Goal: Information Seeking & Learning: Learn about a topic

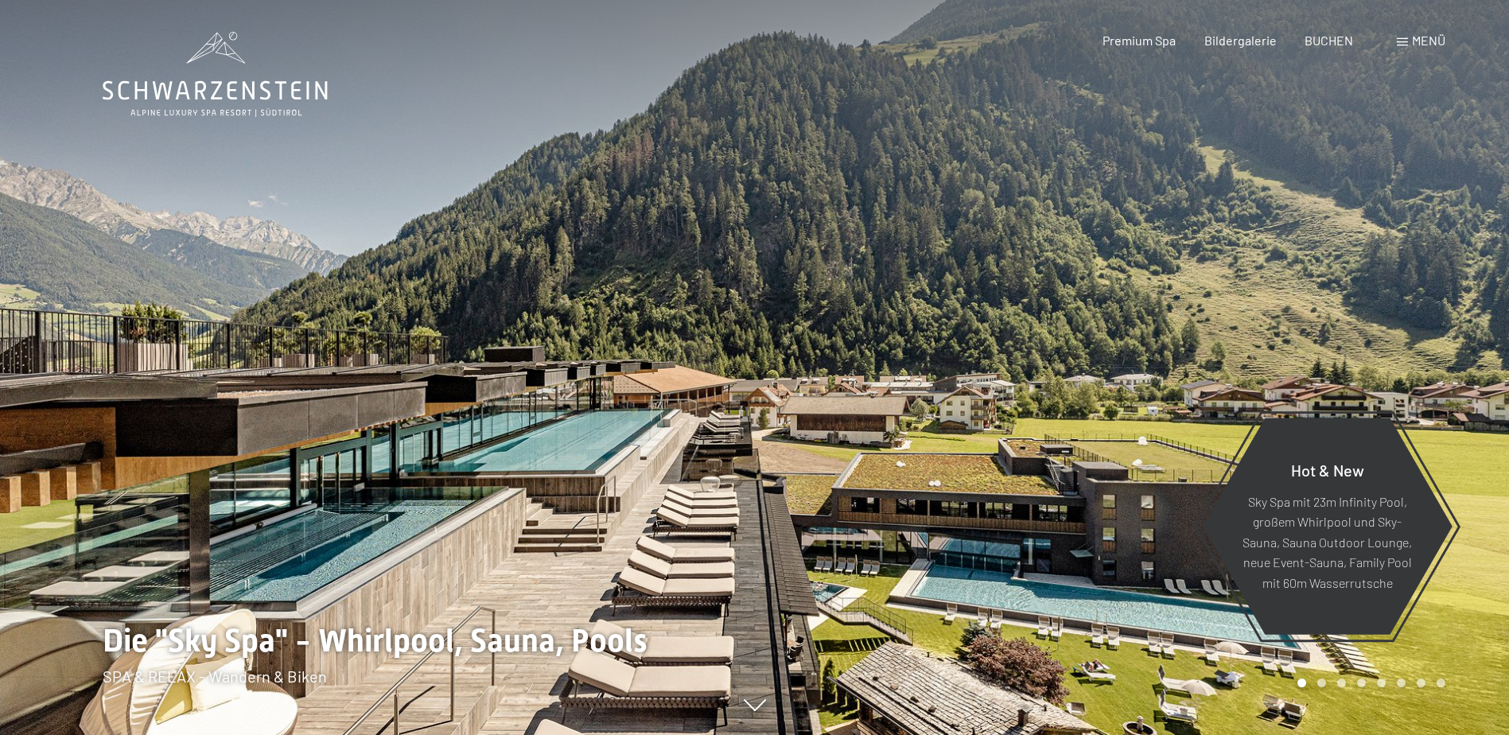
click at [1428, 39] on span "Menü" at bounding box center [1428, 40] width 33 height 15
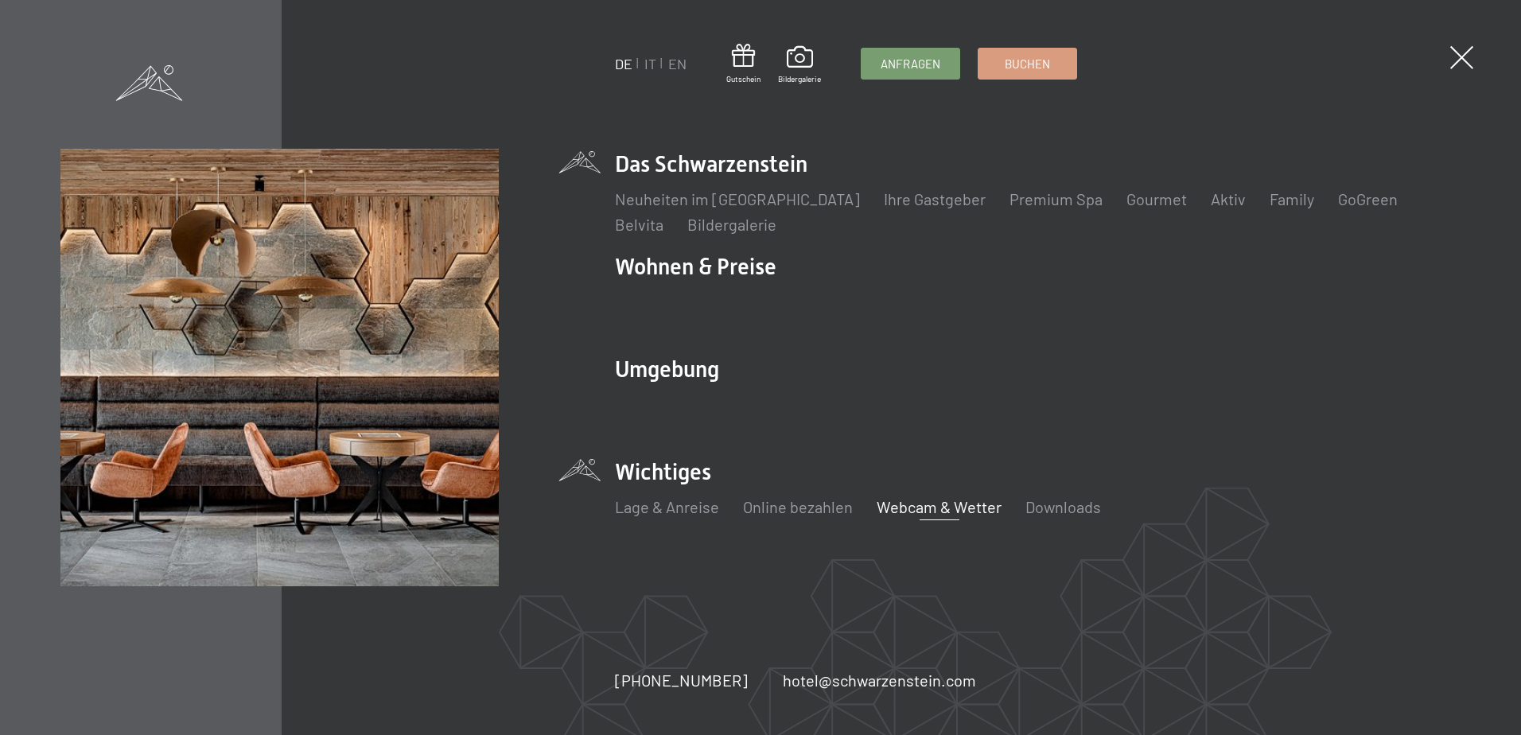
click at [967, 506] on link "Webcam & Wetter" at bounding box center [939, 506] width 125 height 19
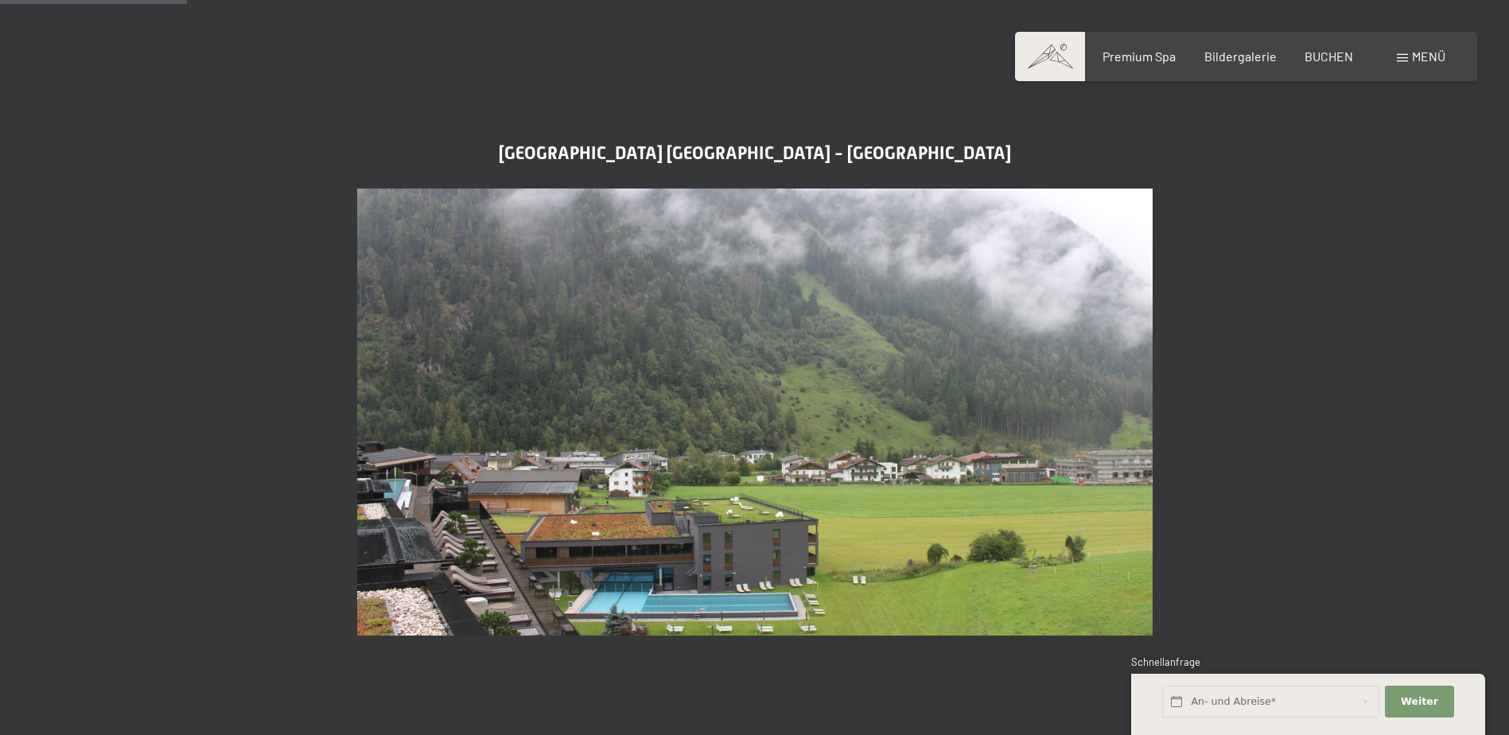
scroll to position [716, 0]
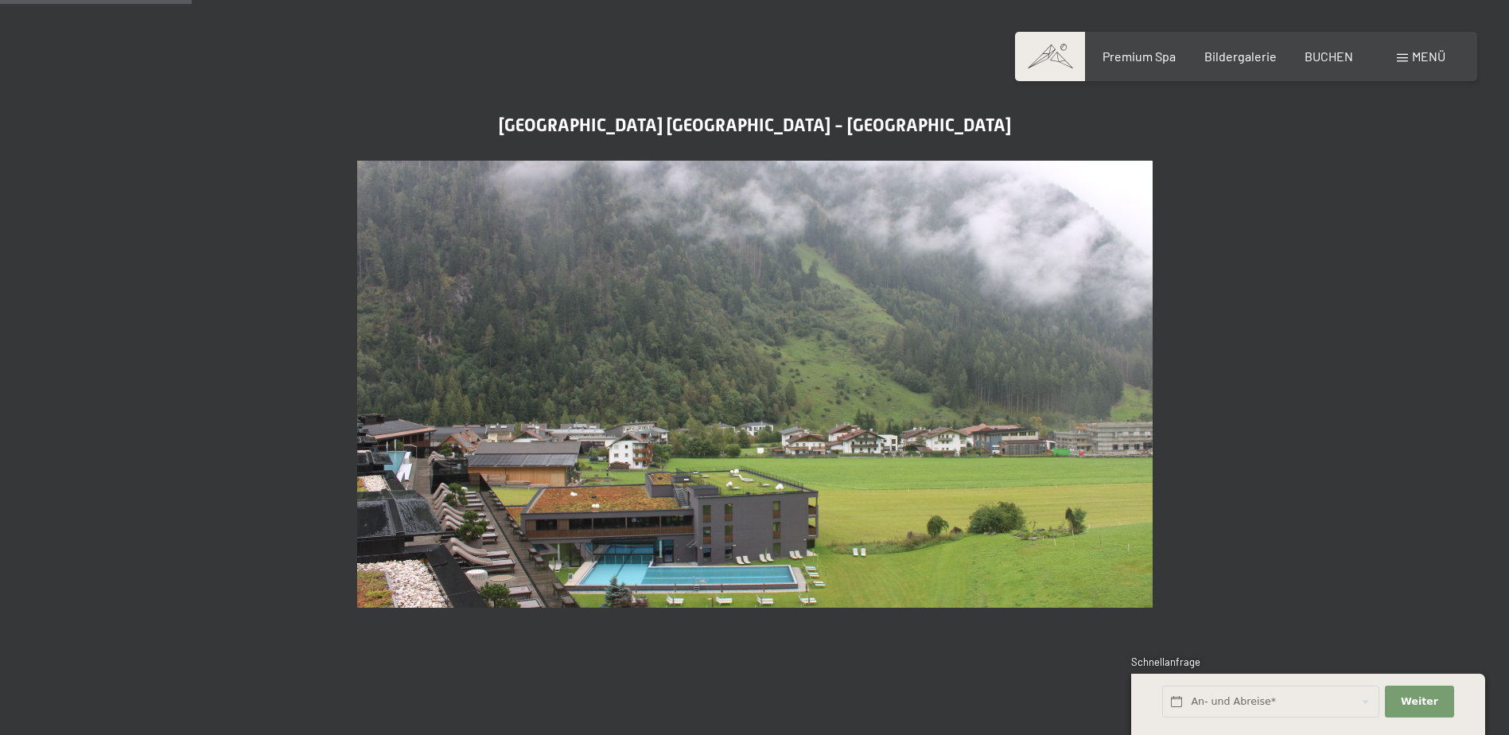
click at [839, 394] on img at bounding box center [755, 385] width 796 height 448
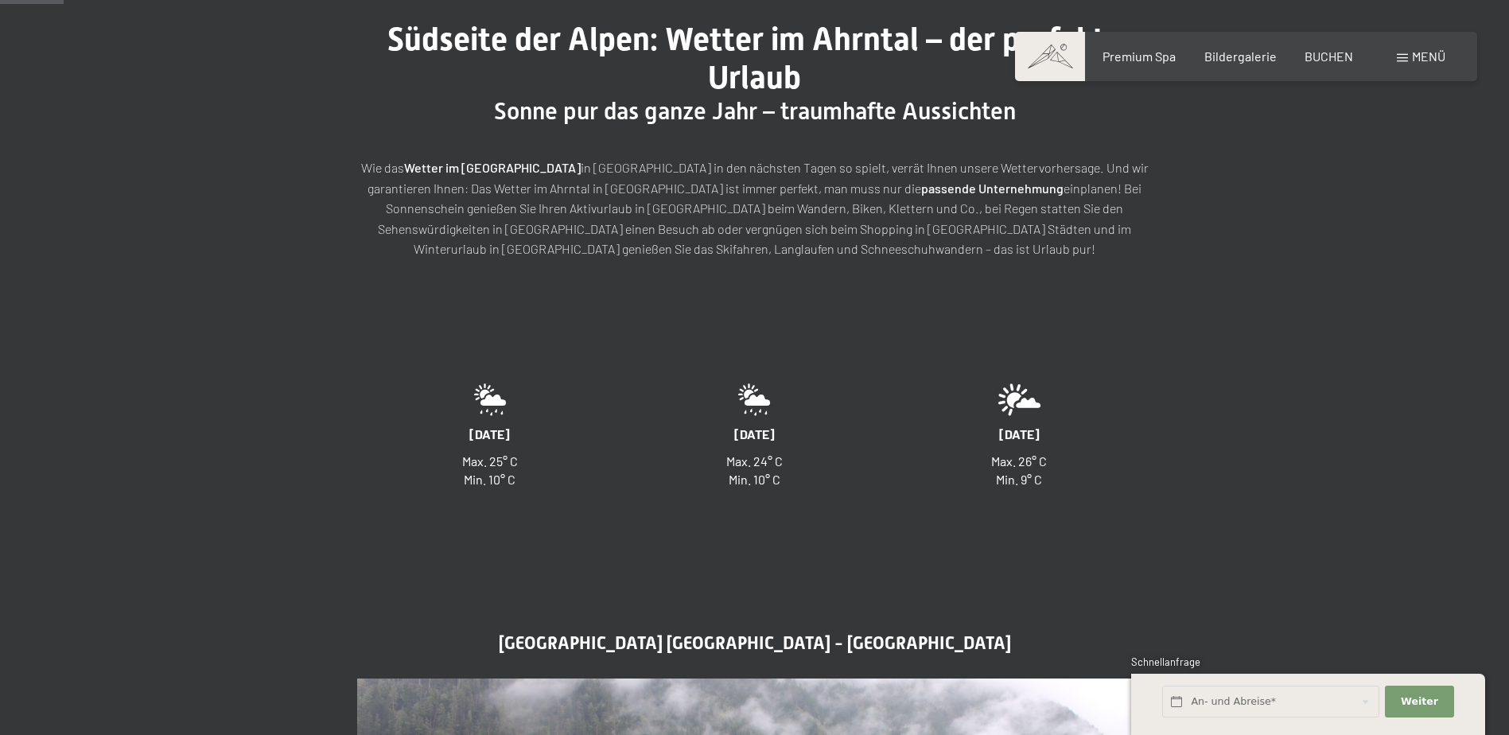
scroll to position [0, 0]
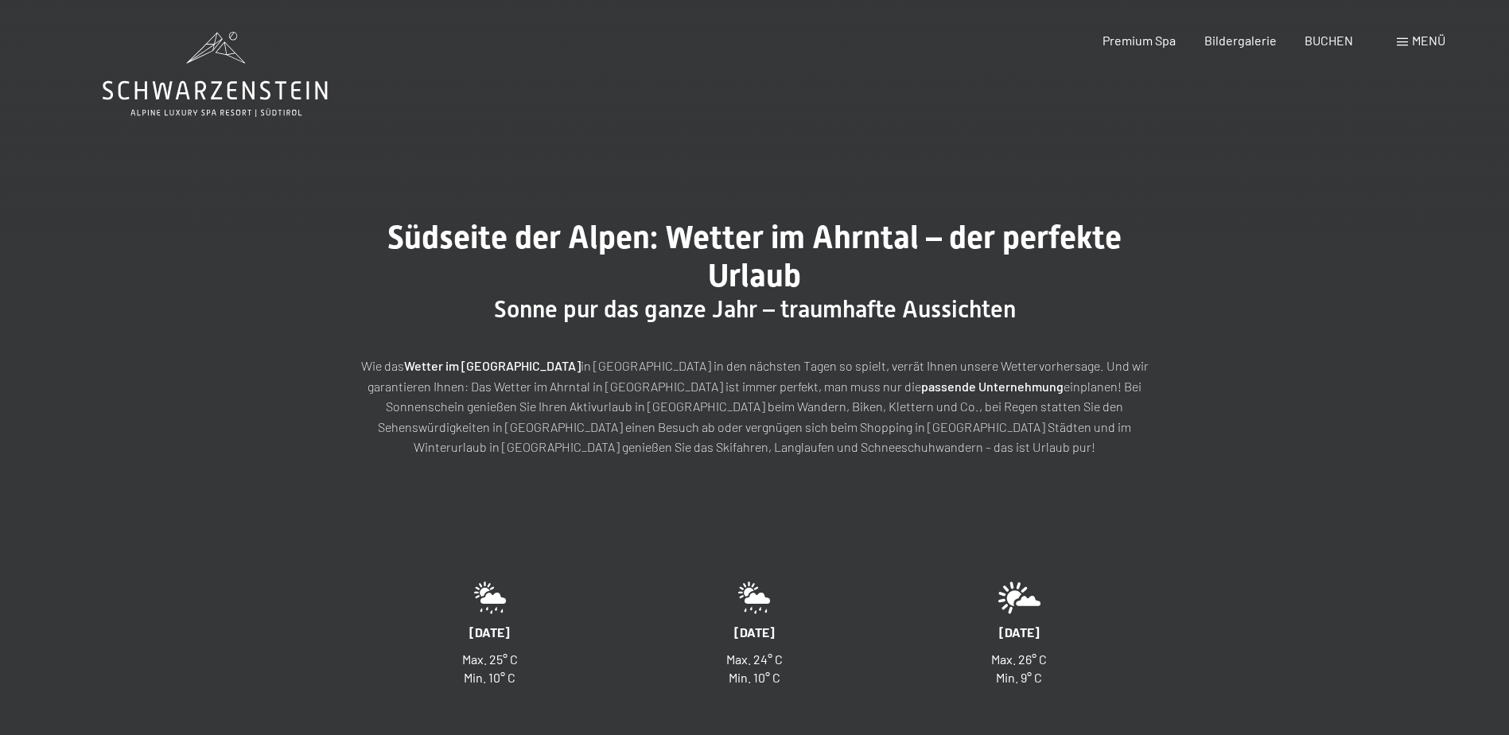
drag, startPoint x: 656, startPoint y: 0, endPoint x: 567, endPoint y: 260, distance: 275.0
click at [567, 260] on h1 "Südseite der Alpen: Wetter im Ahrntal – der perfekte Urlaub" at bounding box center [755, 257] width 796 height 76
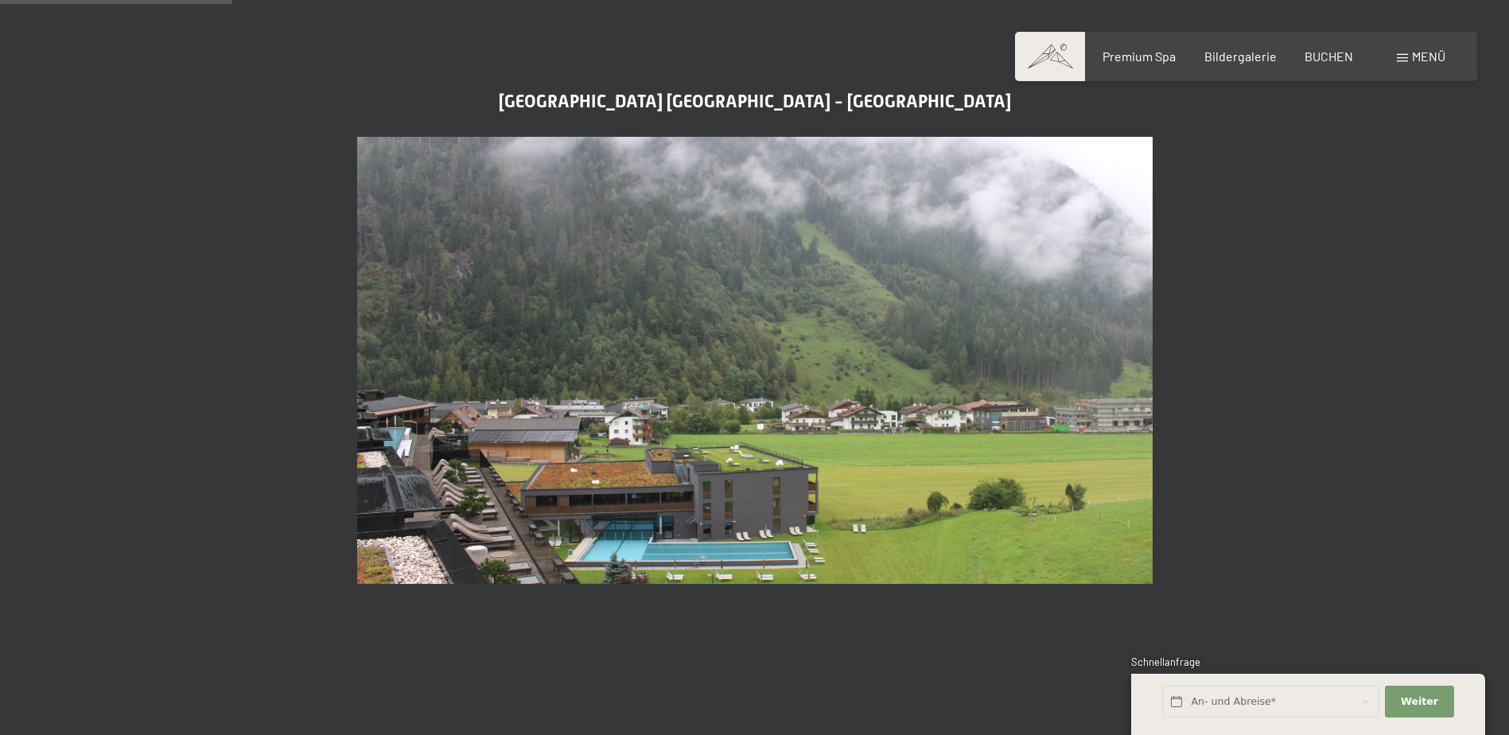
scroll to position [875, 0]
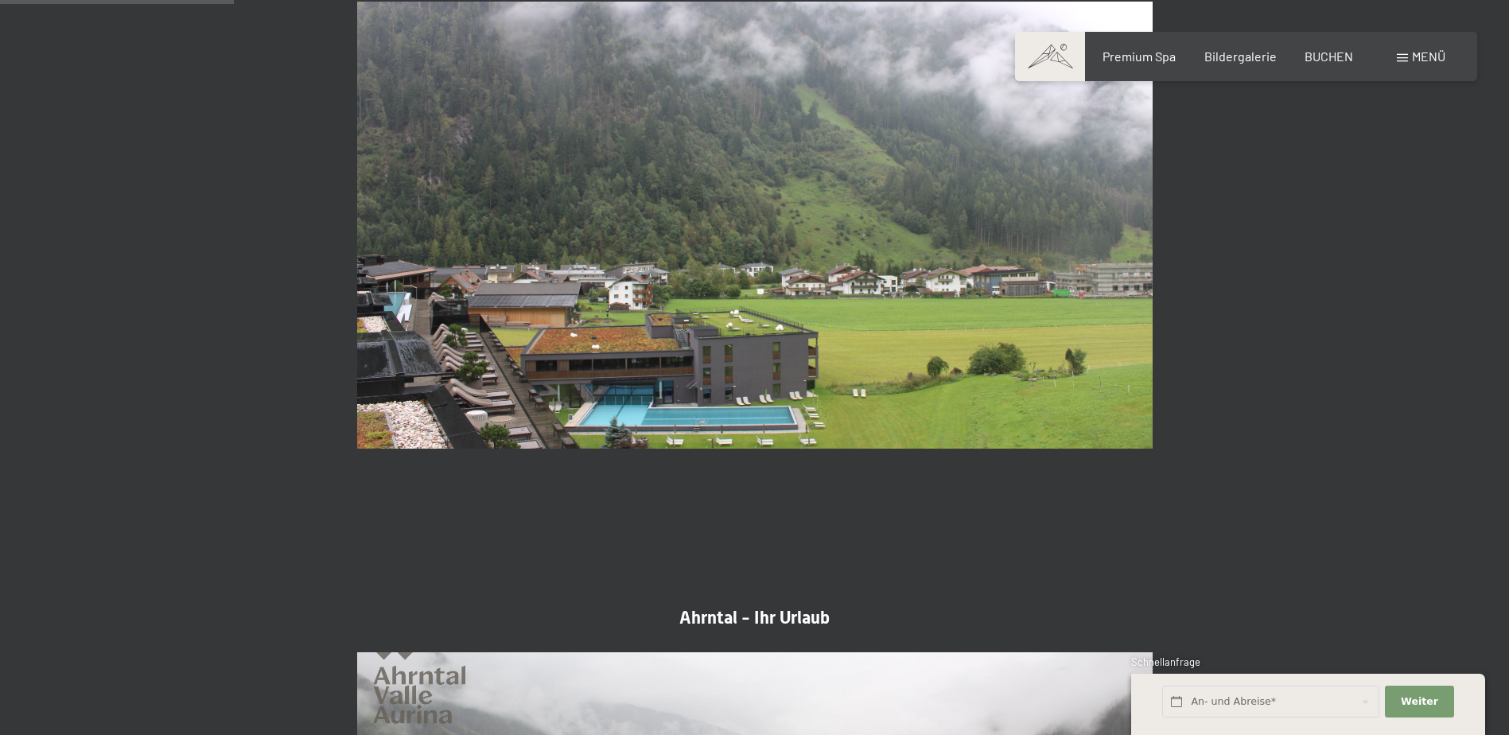
click at [682, 413] on span "Einwilligung Marketing*" at bounding box center [667, 414] width 131 height 16
click at [594, 413] on input "Einwilligung Marketing*" at bounding box center [586, 414] width 16 height 16
click at [682, 413] on span "Einwilligung Marketing*" at bounding box center [667, 414] width 131 height 16
click at [594, 413] on input "Einwilligung Marketing*" at bounding box center [586, 414] width 16 height 16
checkbox input "false"
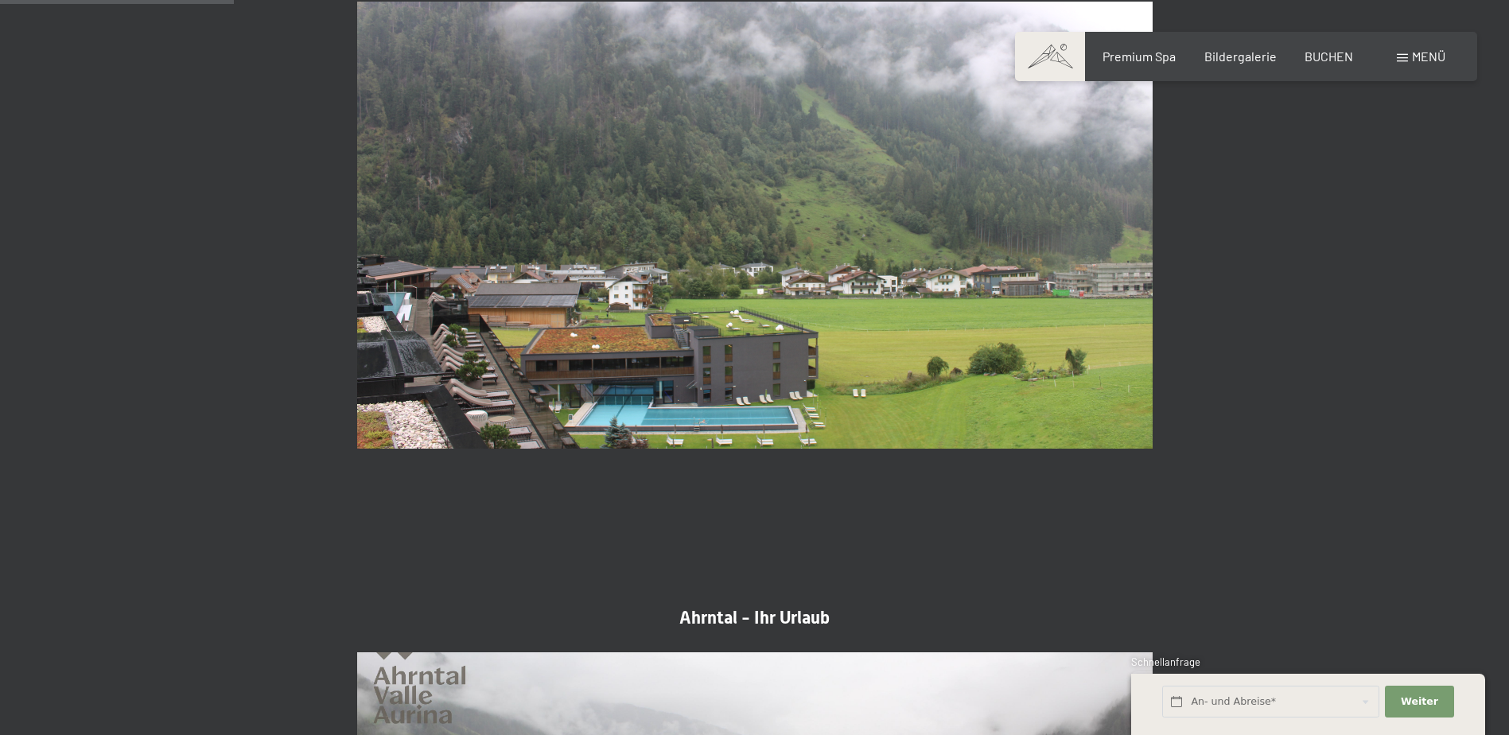
drag, startPoint x: 682, startPoint y: 413, endPoint x: 995, endPoint y: 327, distance: 325.1
click at [995, 327] on img at bounding box center [755, 226] width 796 height 448
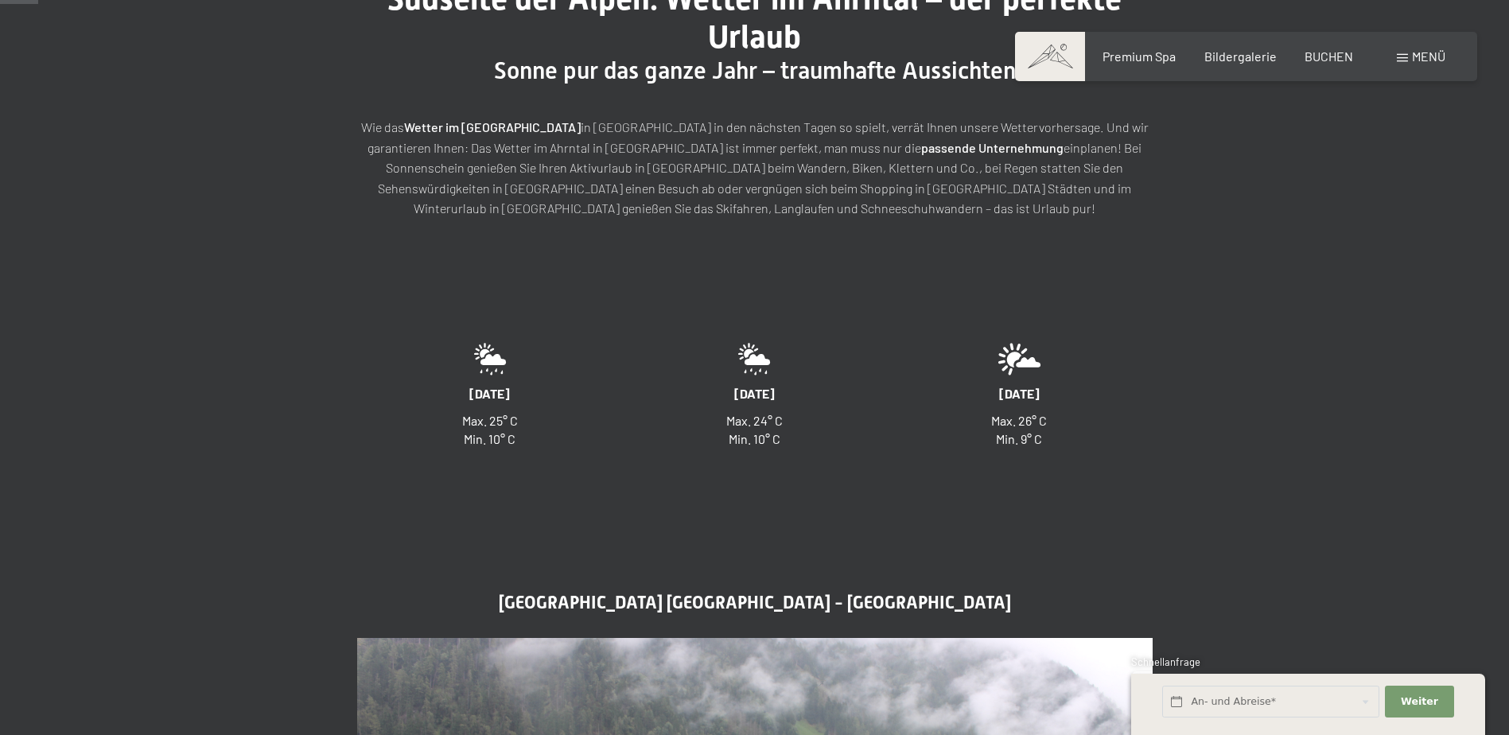
scroll to position [0, 0]
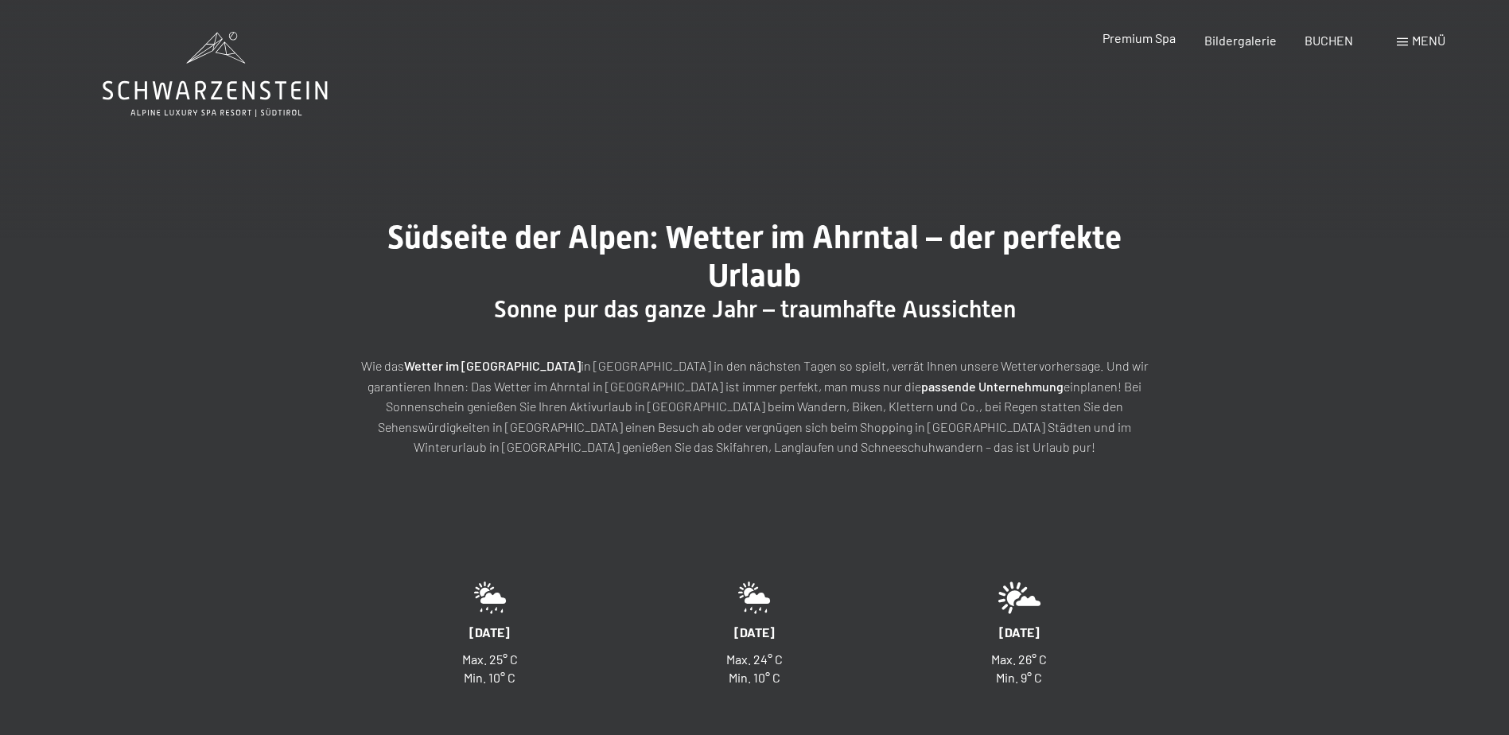
click at [1144, 40] on span "Premium Spa" at bounding box center [1139, 37] width 73 height 15
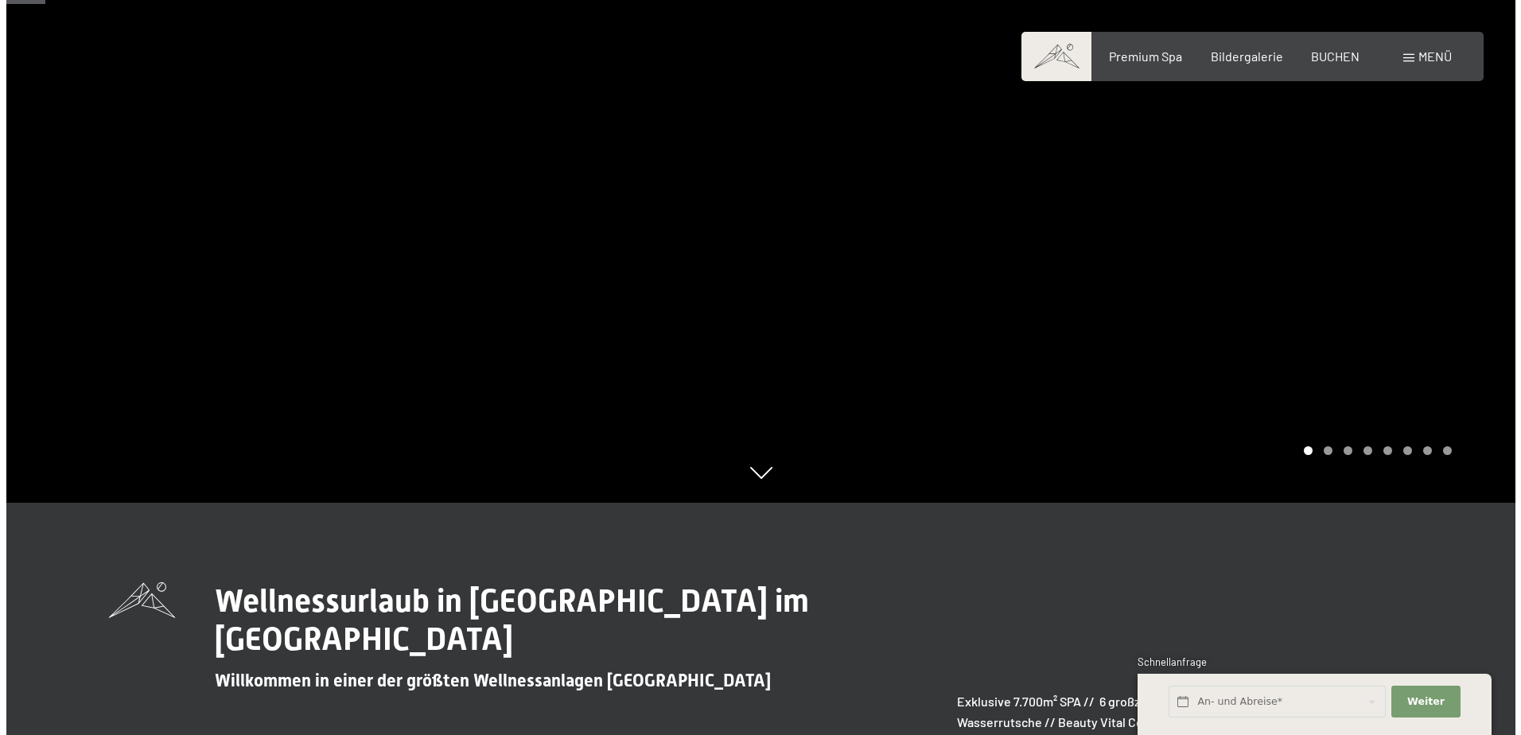
scroll to position [318, 0]
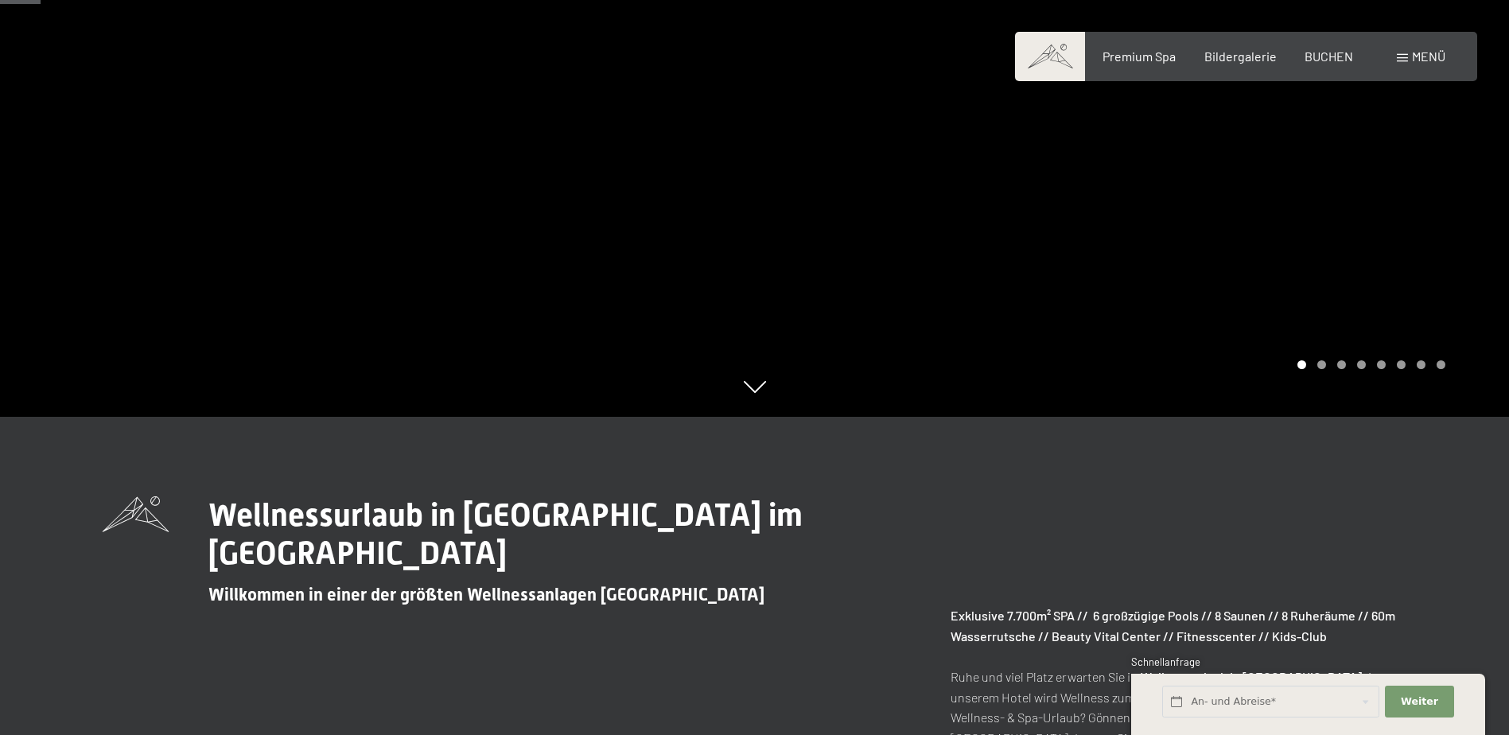
click at [1436, 54] on span "Menü" at bounding box center [1428, 56] width 33 height 15
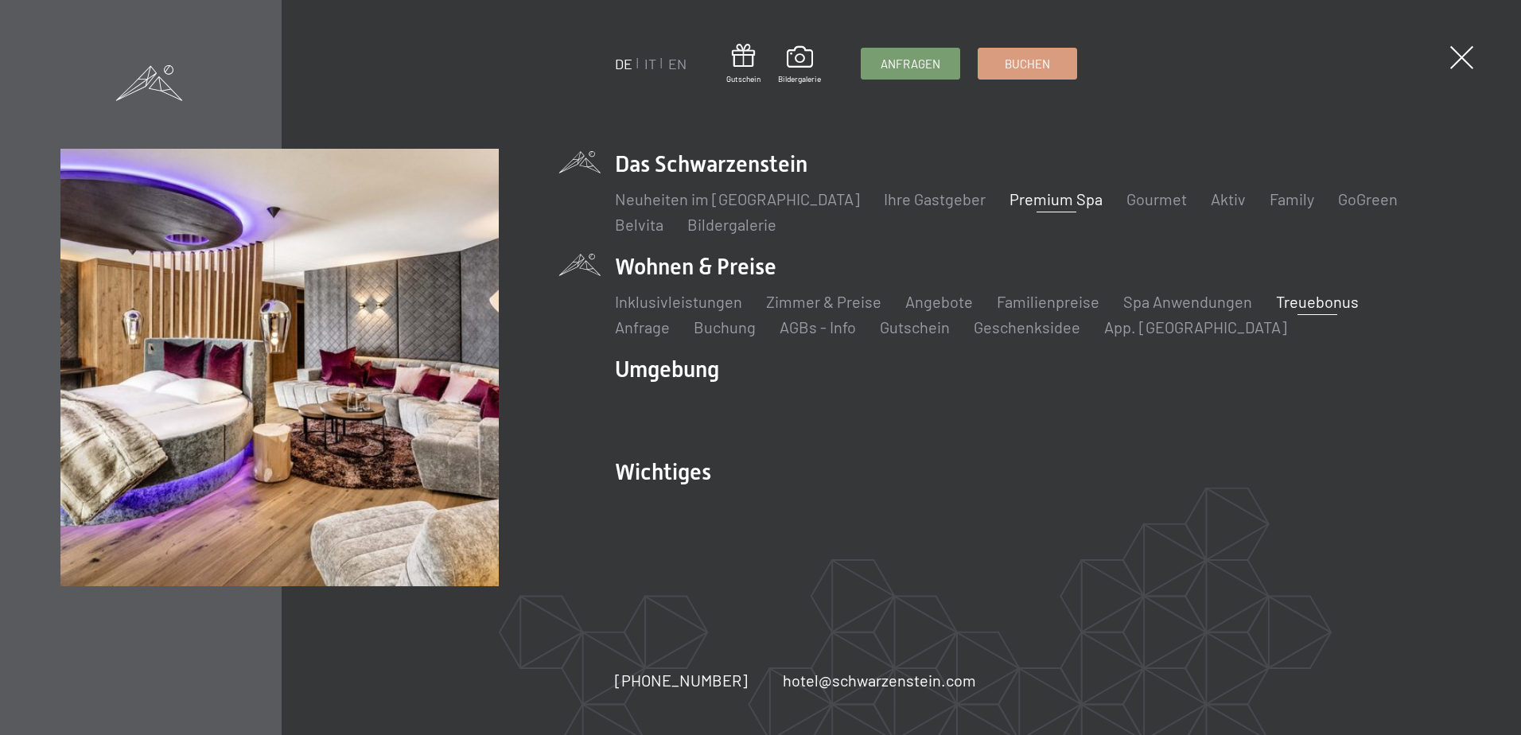
click at [1330, 298] on link "Treuebonus" at bounding box center [1317, 301] width 83 height 19
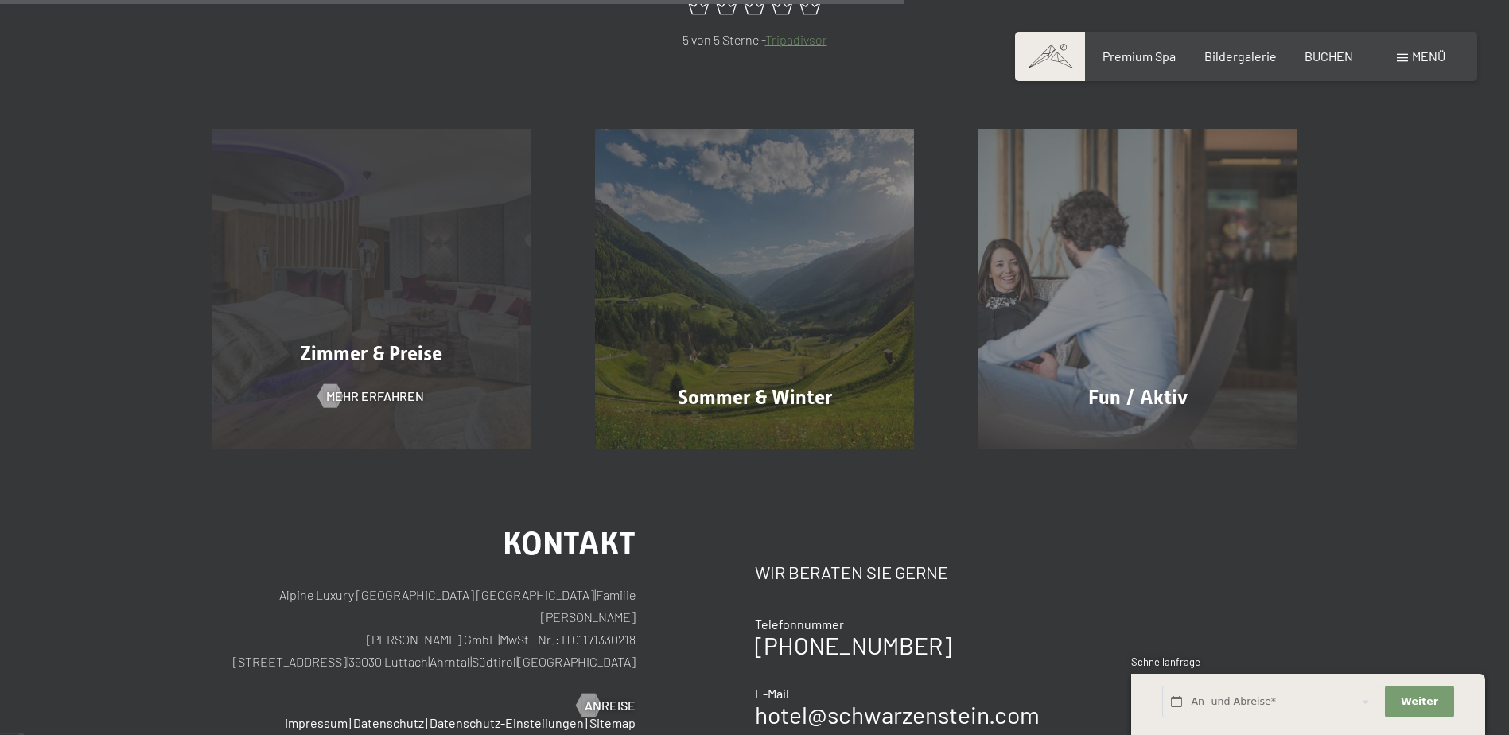
scroll to position [1273, 0]
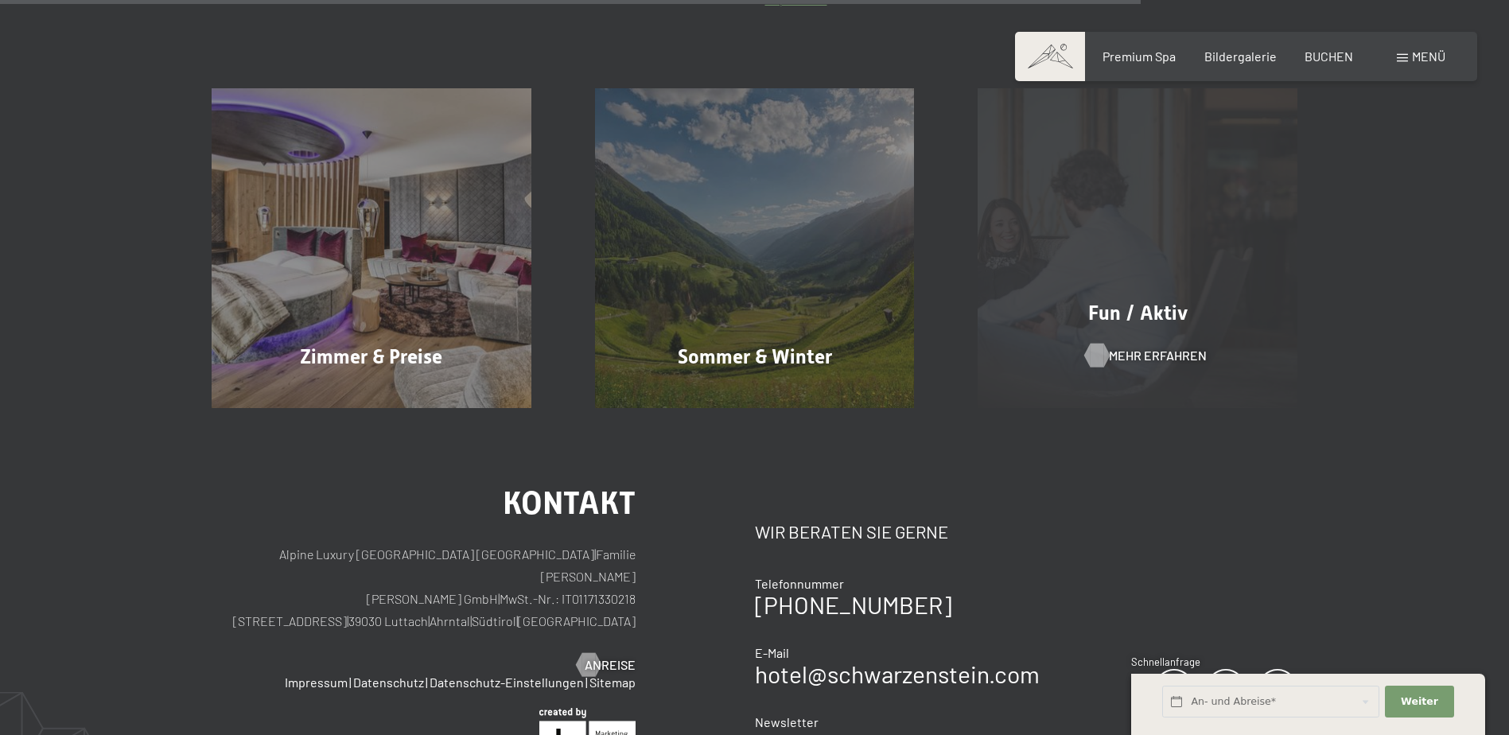
click at [1146, 350] on span "Mehr erfahren" at bounding box center [1158, 356] width 98 height 18
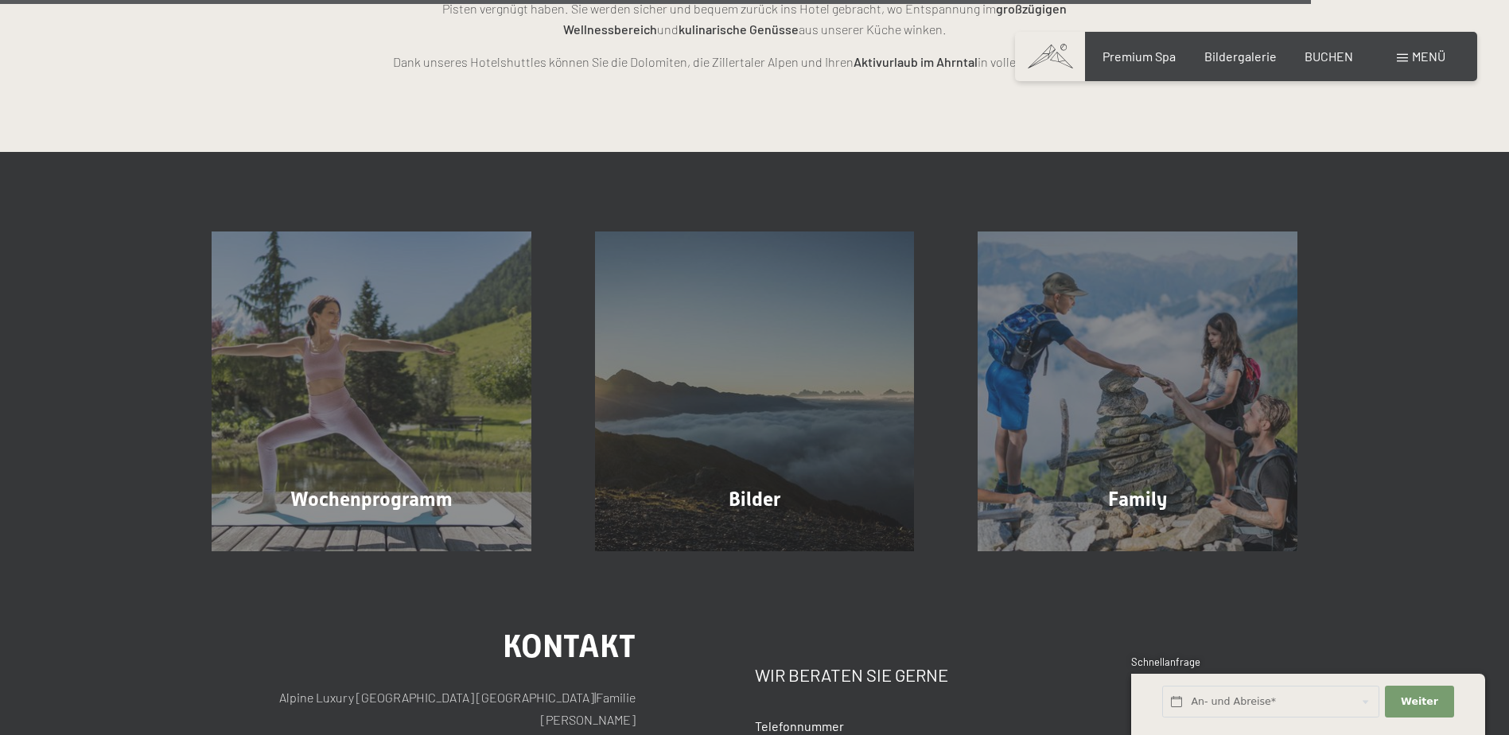
scroll to position [4058, 0]
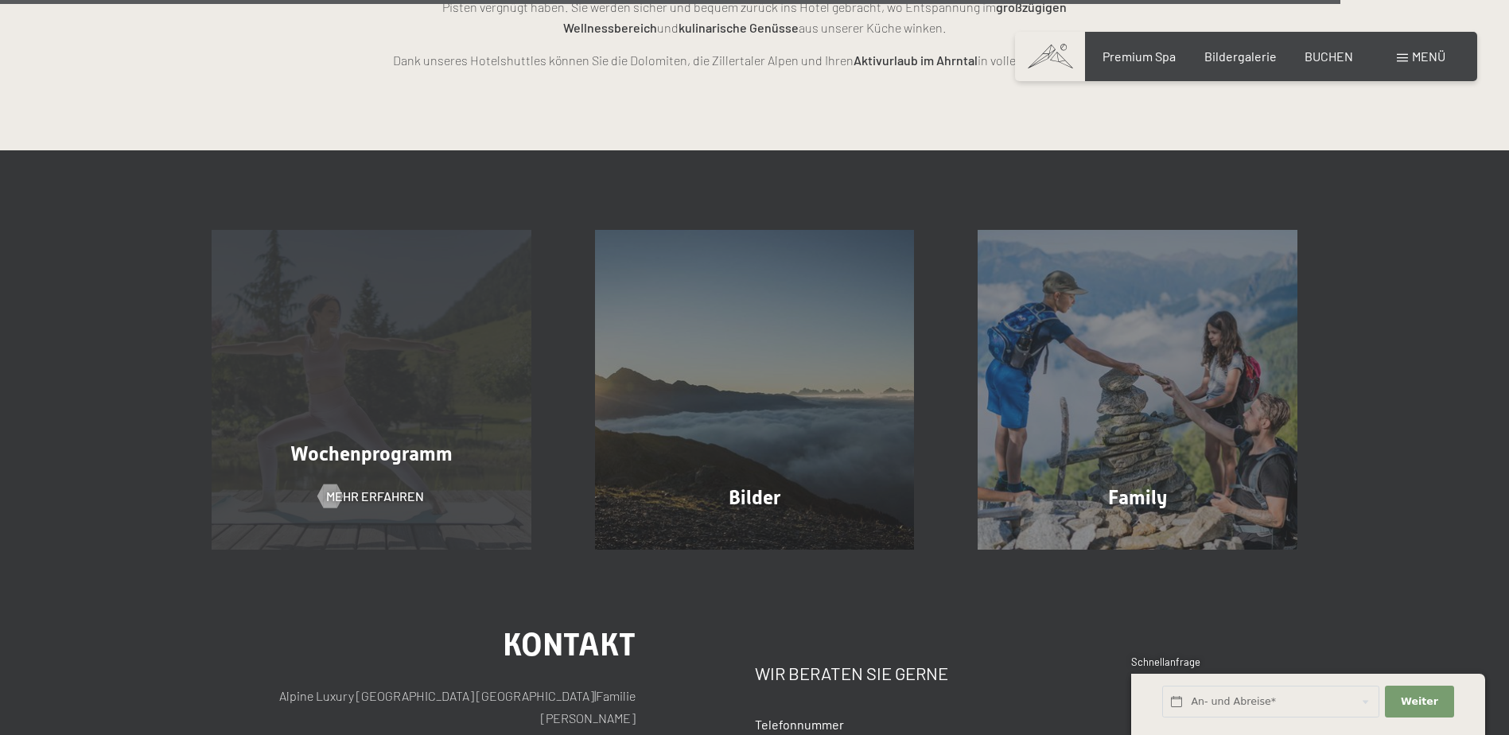
click at [372, 442] on span "Wochenprogramm" at bounding box center [371, 453] width 162 height 23
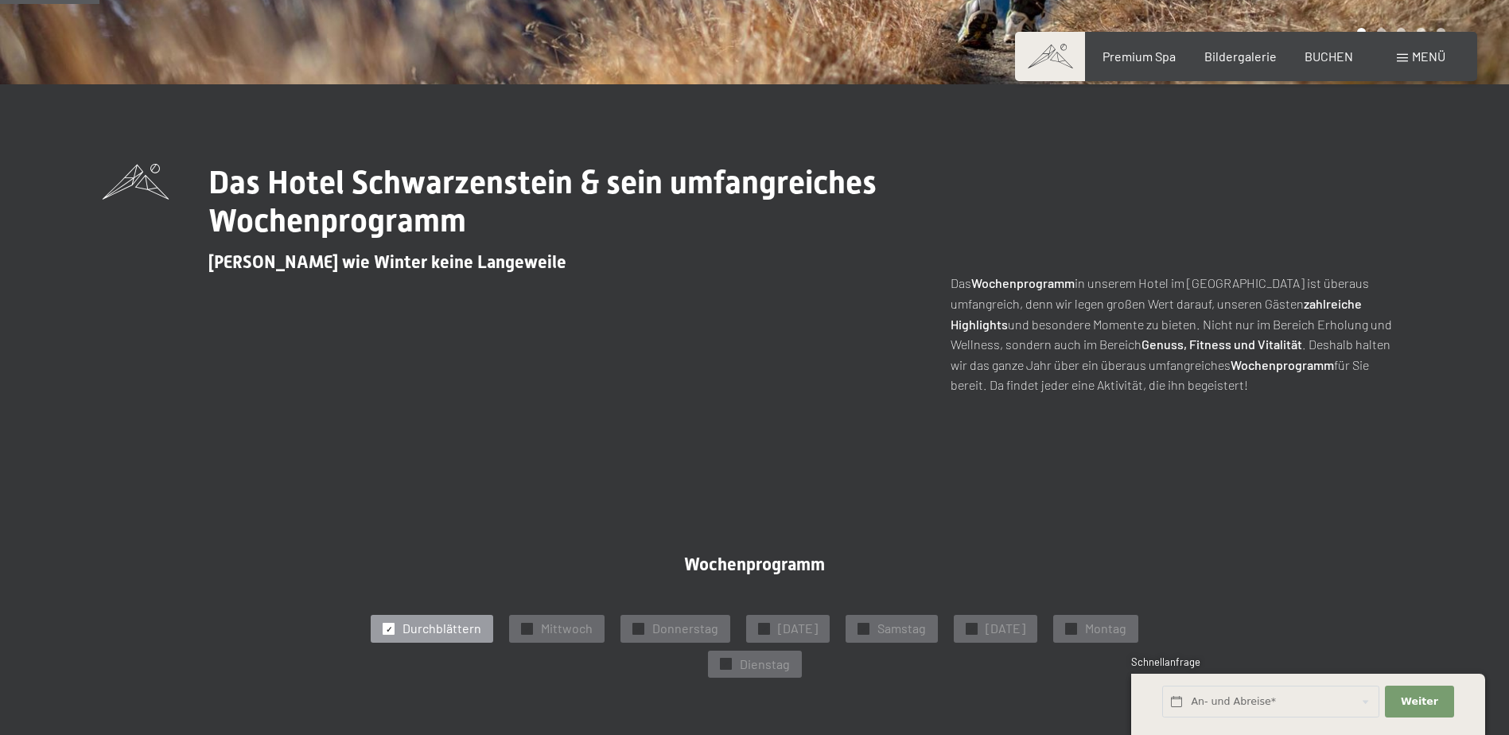
scroll to position [477, 0]
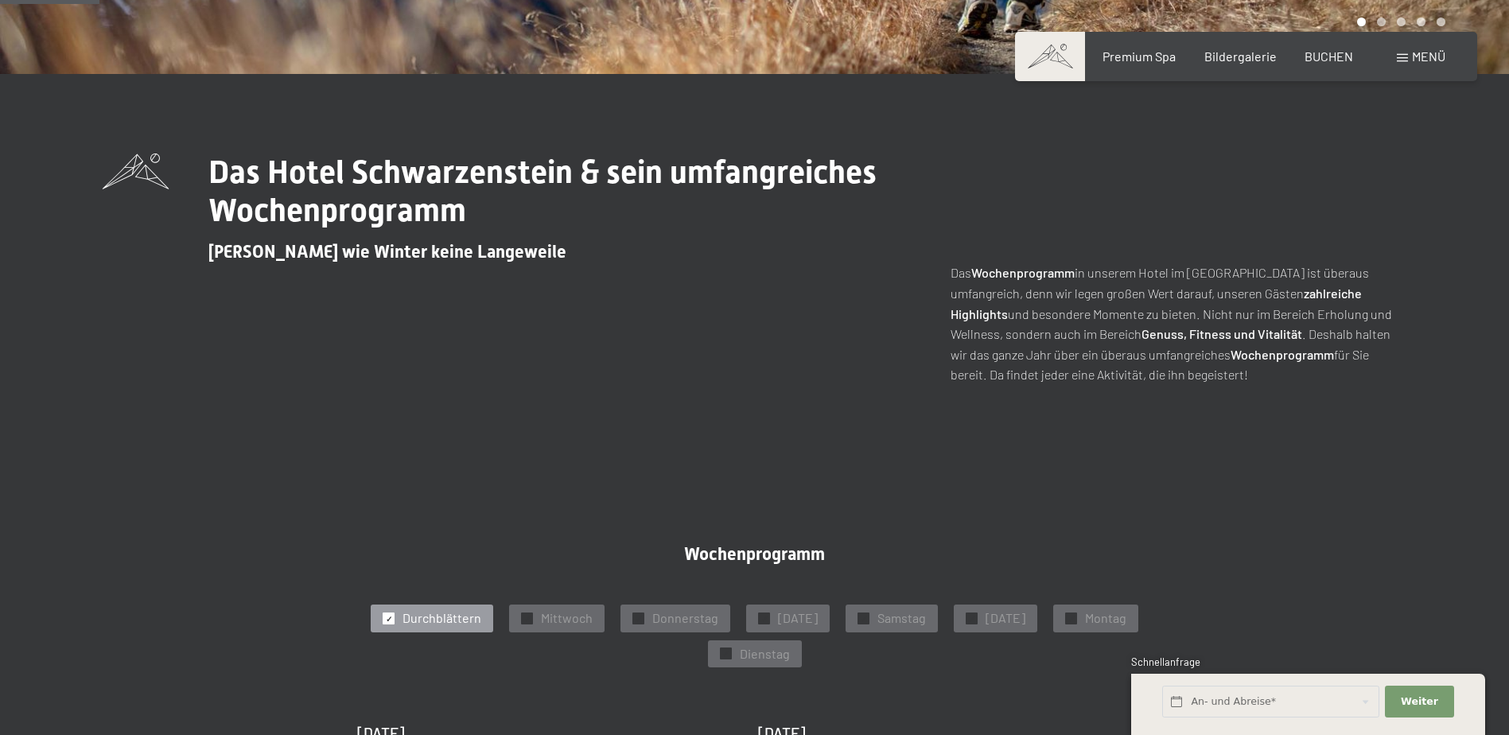
click at [430, 615] on span "Durchblättern" at bounding box center [442, 619] width 79 height 18
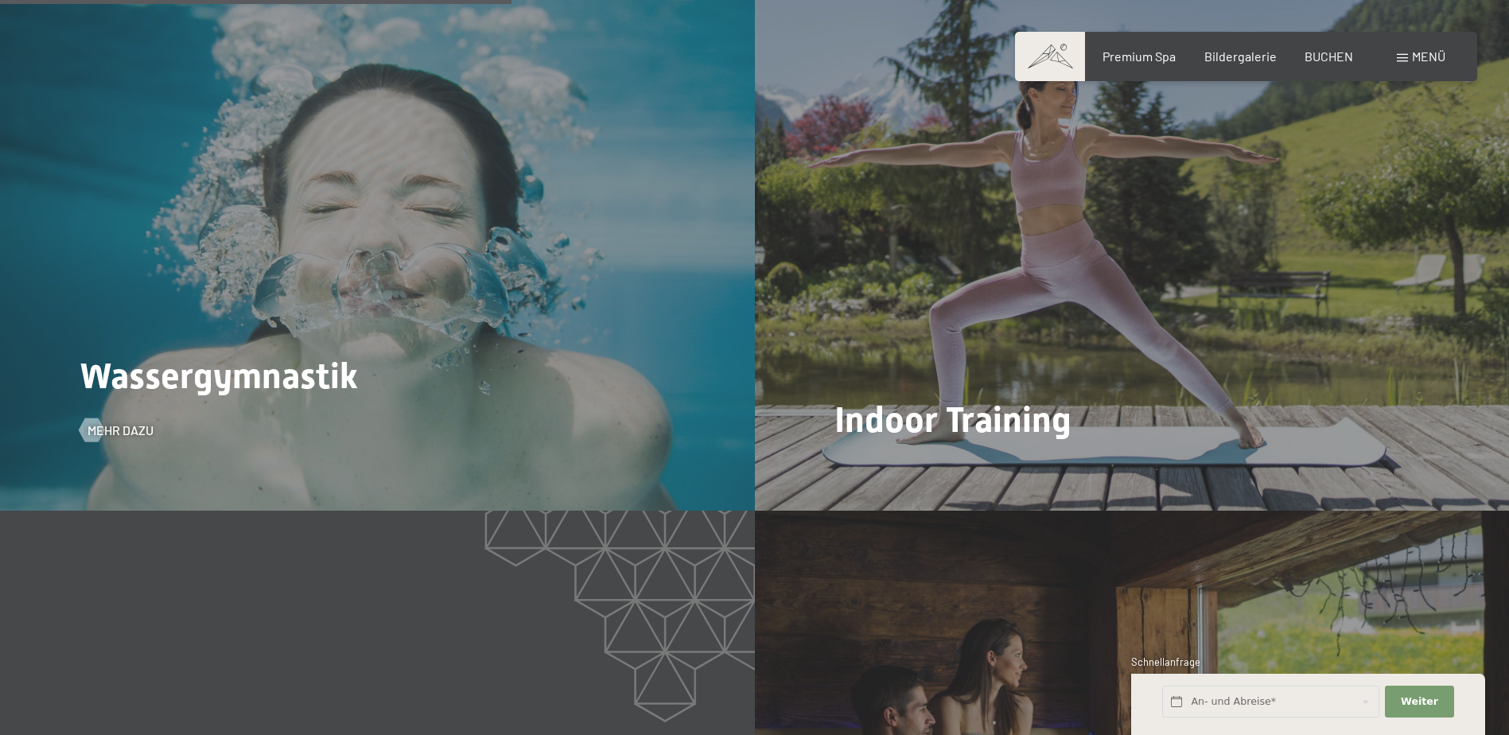
scroll to position [2467, 0]
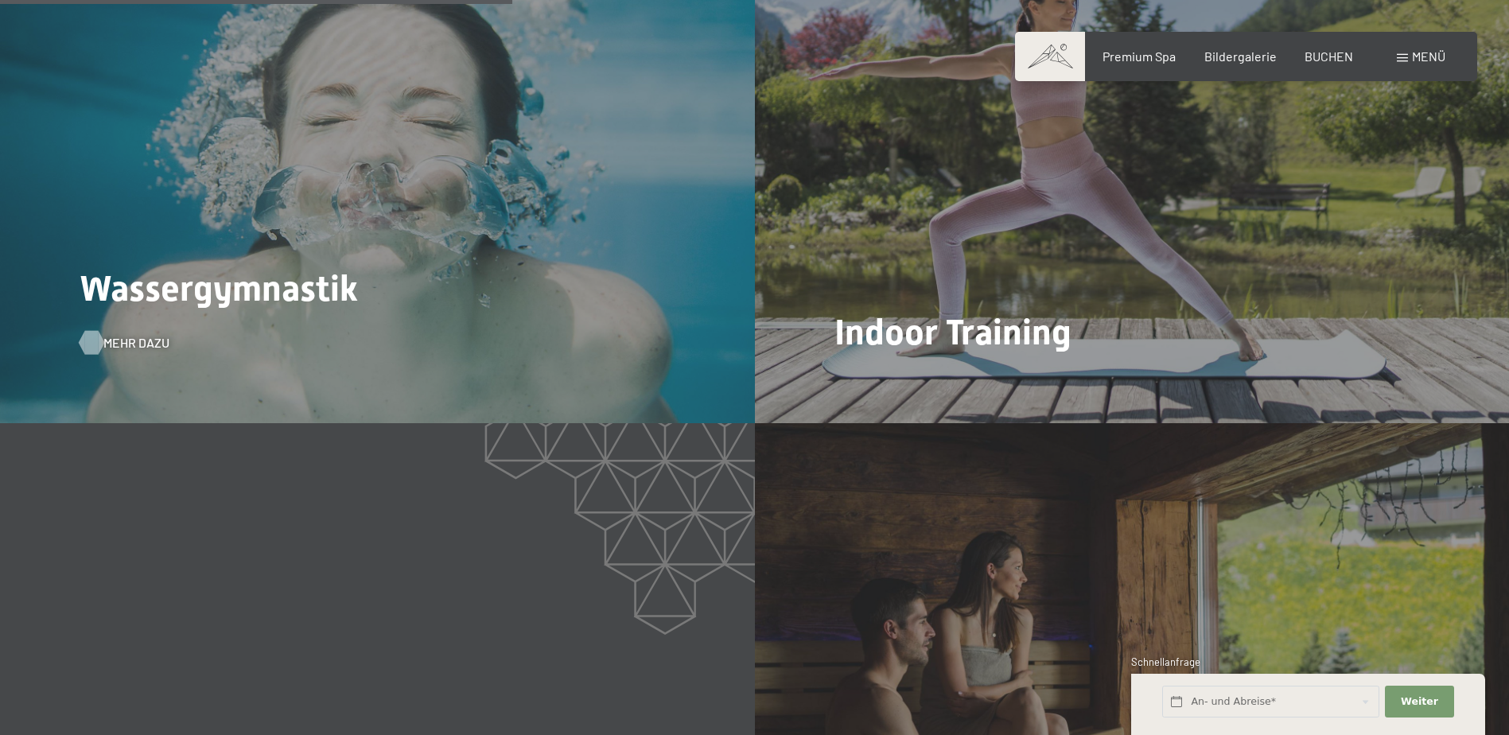
click at [123, 342] on span "Mehr dazu" at bounding box center [136, 343] width 66 height 18
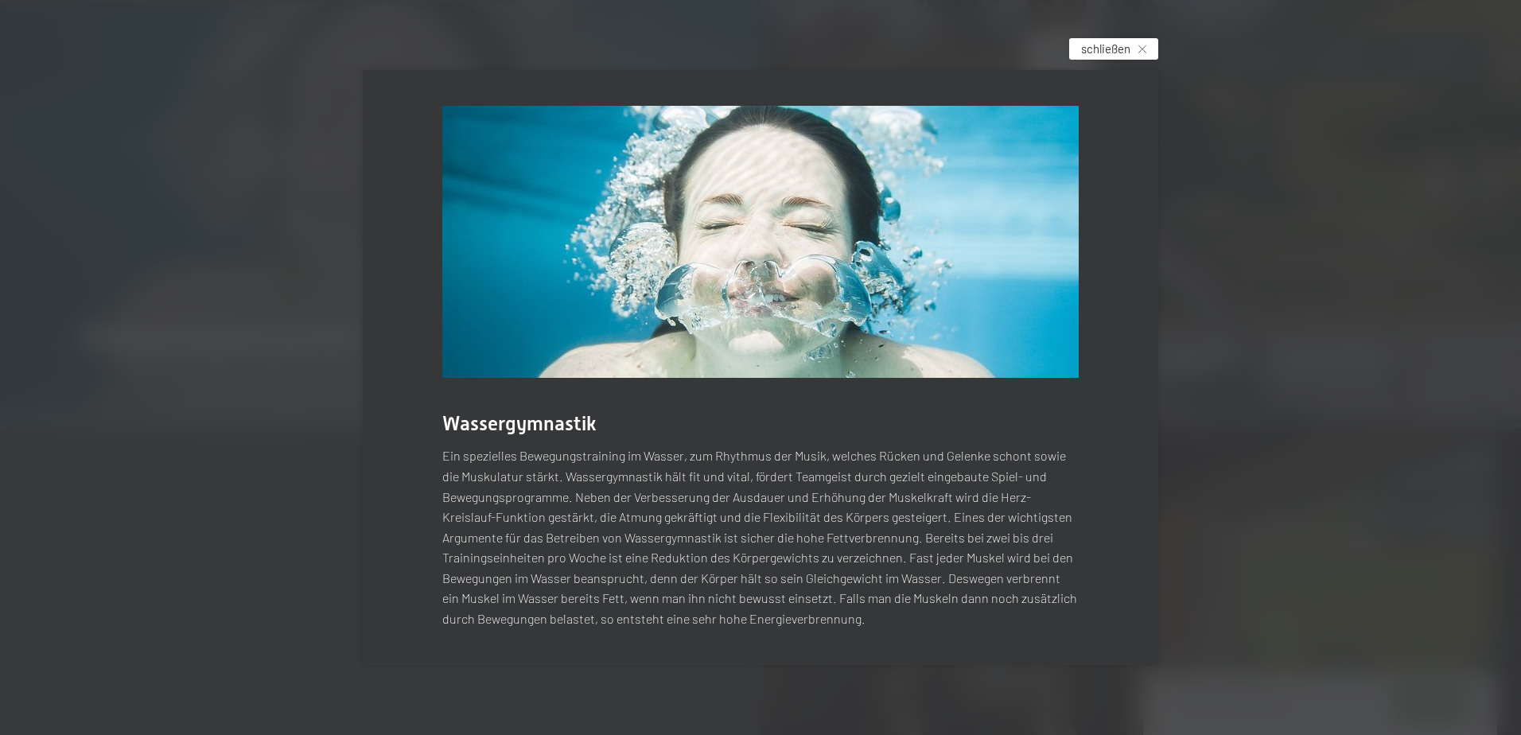
click at [1131, 49] on div "schließen" at bounding box center [1113, 48] width 89 height 21
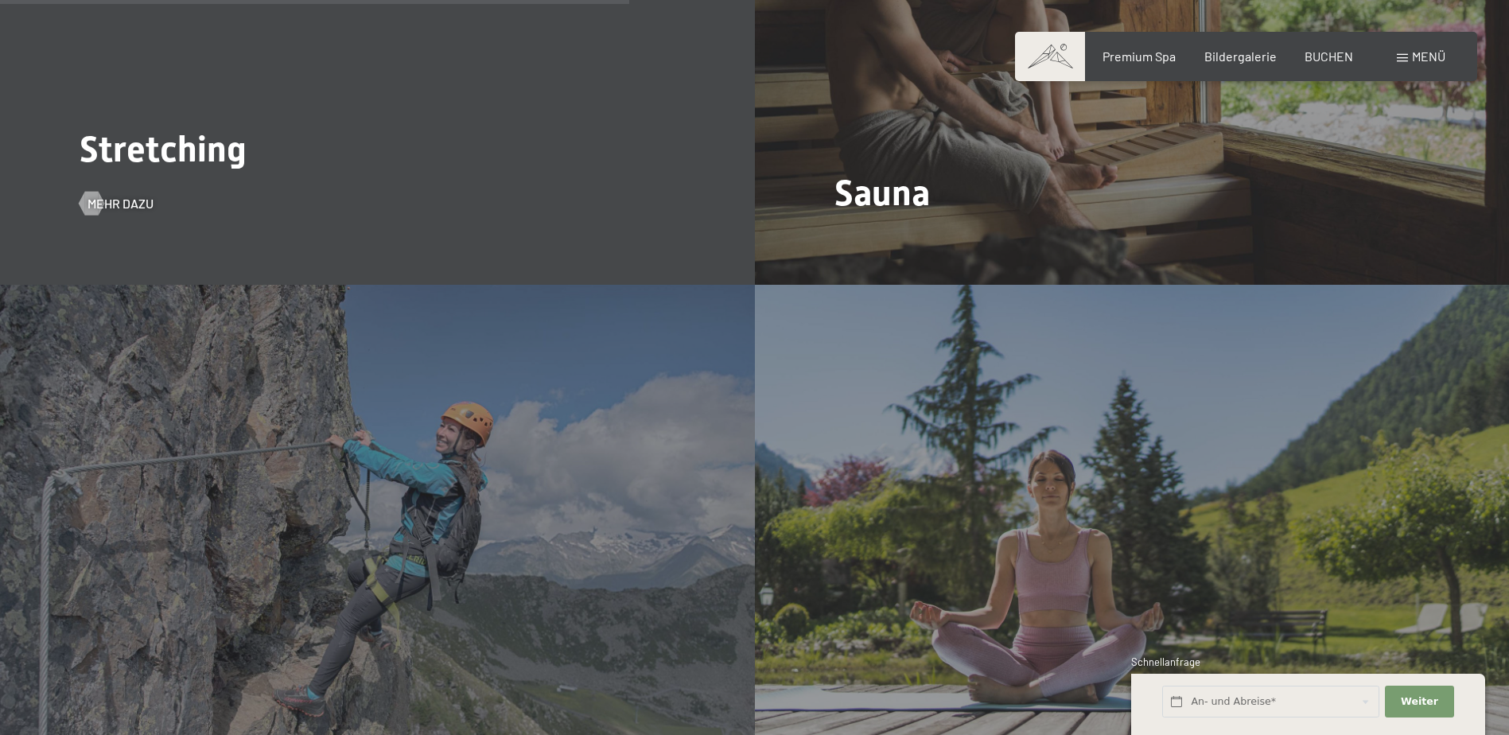
scroll to position [3024, 0]
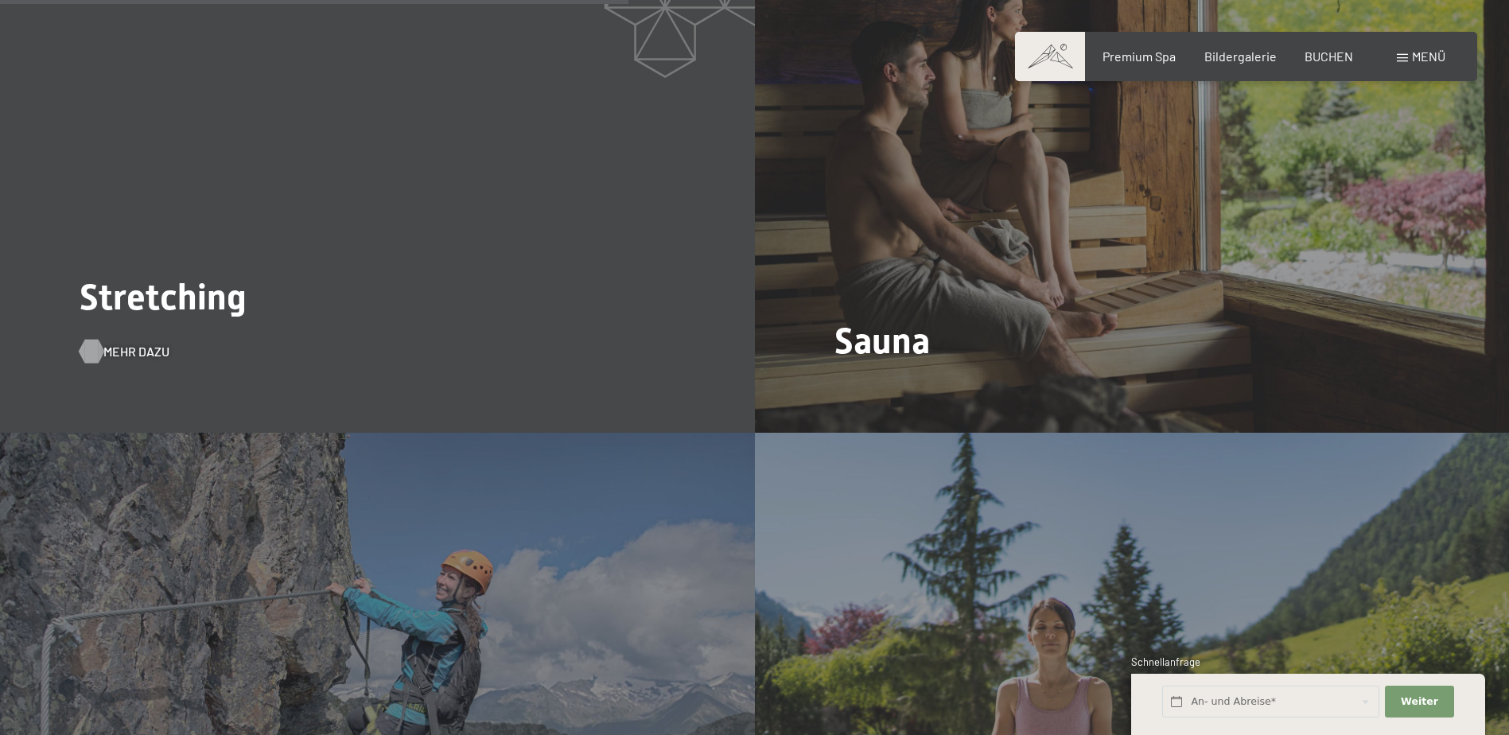
click at [129, 351] on span "Mehr dazu" at bounding box center [136, 352] width 66 height 18
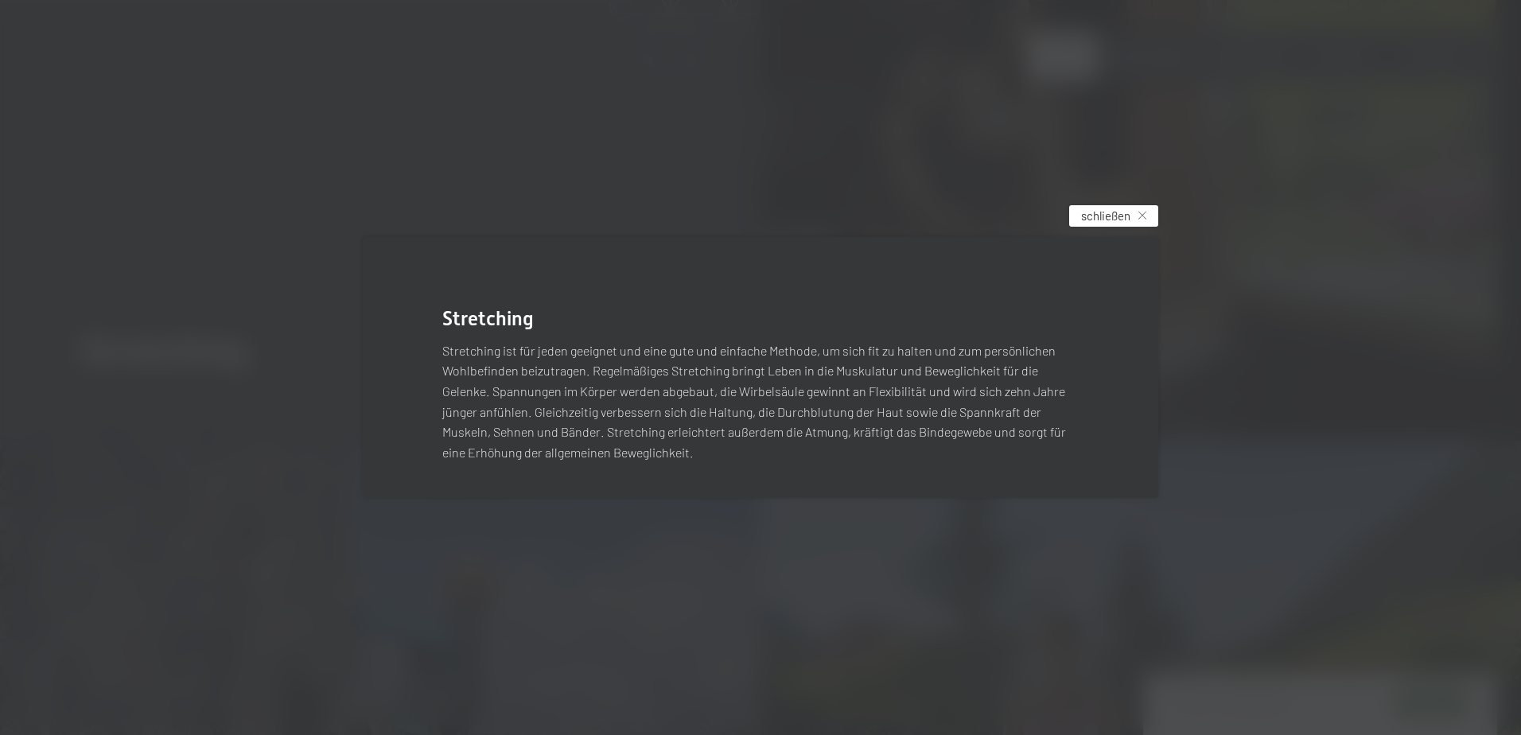
click at [1142, 213] on icon at bounding box center [1143, 216] width 8 height 8
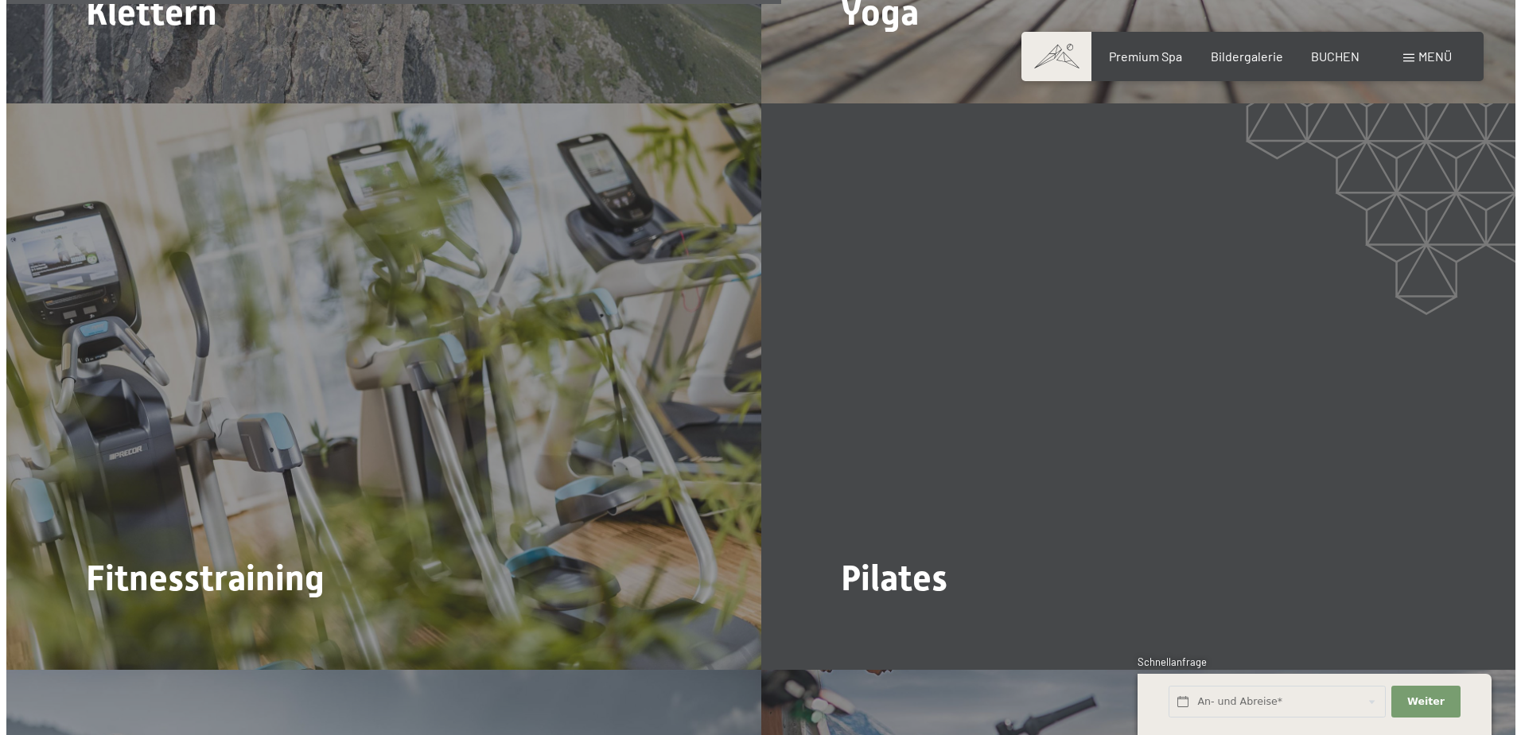
scroll to position [3979, 0]
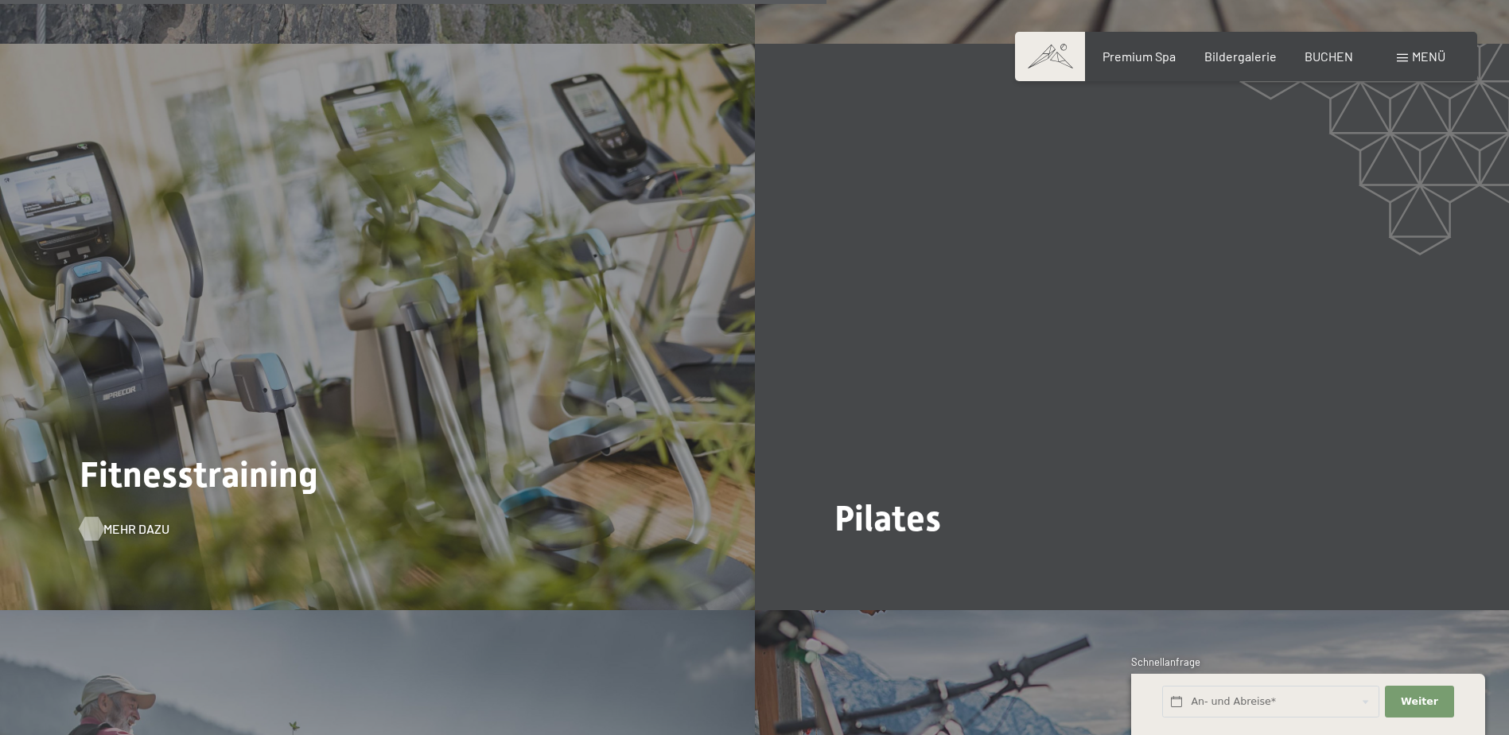
click at [134, 532] on span "Mehr dazu" at bounding box center [136, 529] width 66 height 18
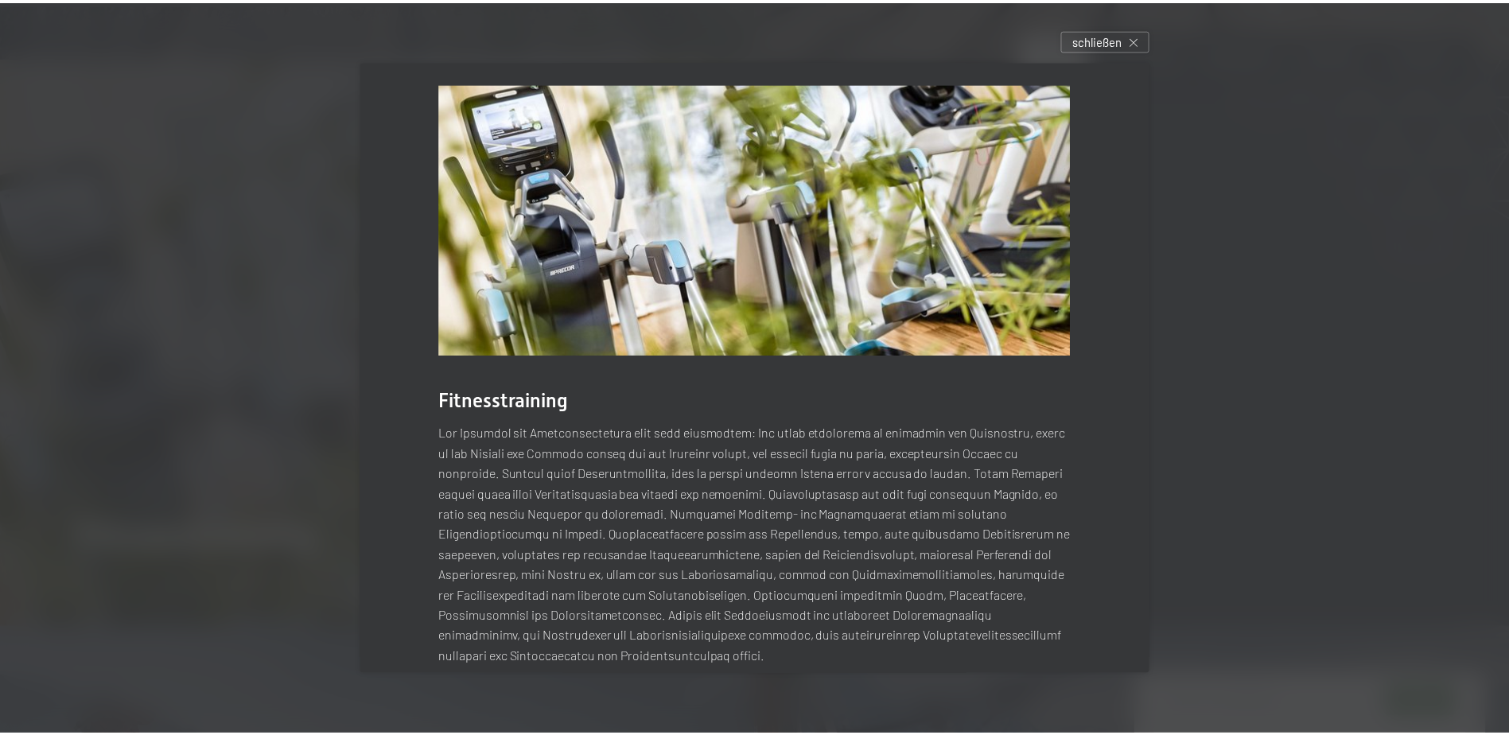
scroll to position [0, 0]
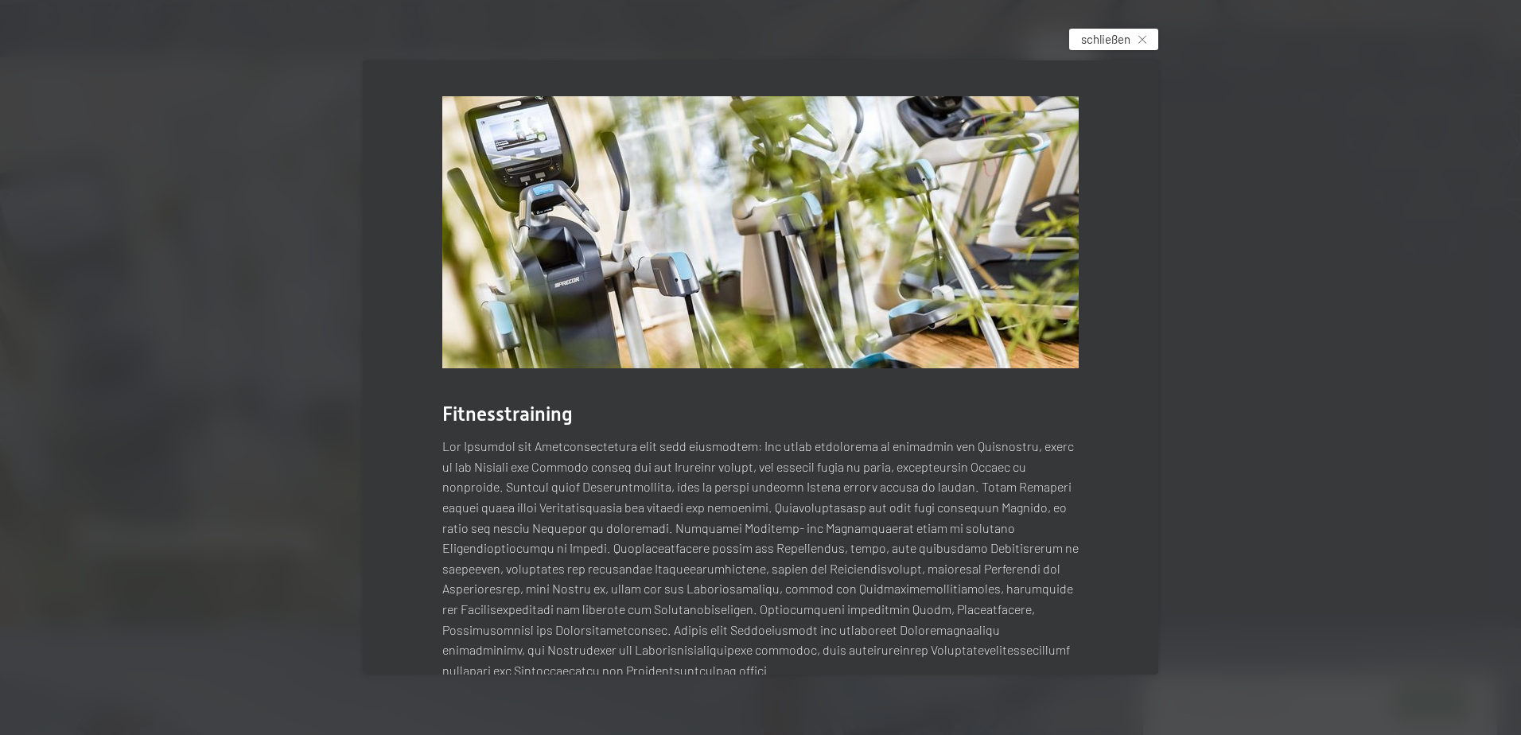
click at [1116, 37] on span "schließen" at bounding box center [1105, 39] width 49 height 17
